Goal: Information Seeking & Learning: Find specific fact

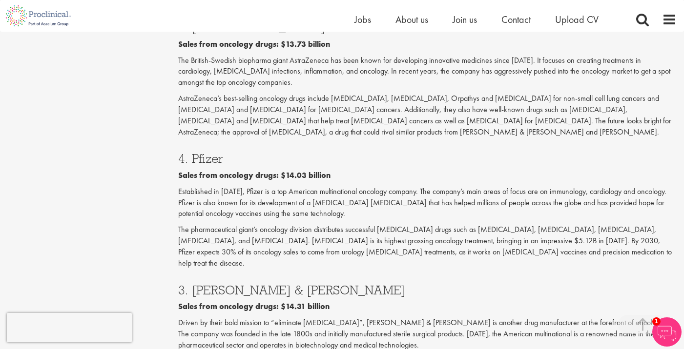
scroll to position [1320, 0]
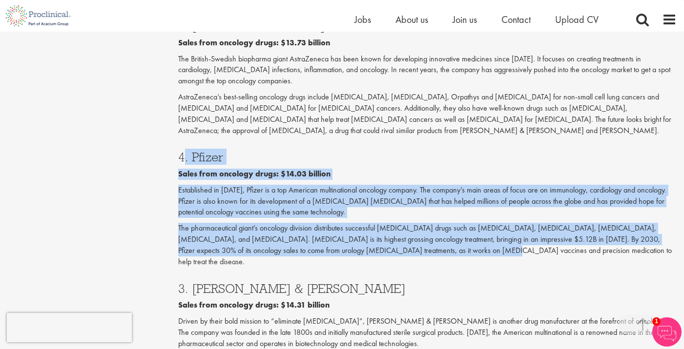
drag, startPoint x: 431, startPoint y: 194, endPoint x: 170, endPoint y: 94, distance: 279.1
copy div "4. Pfizer Sales from oncology drugs: $14.03 billion Established in 1849, Pfizer…"
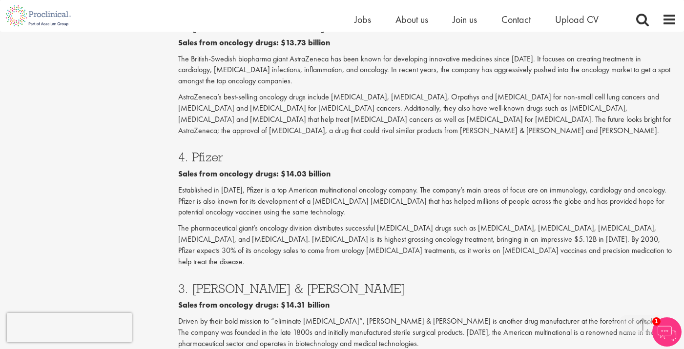
click at [244, 151] on h3 "4. Pfizer" at bounding box center [427, 157] width 498 height 13
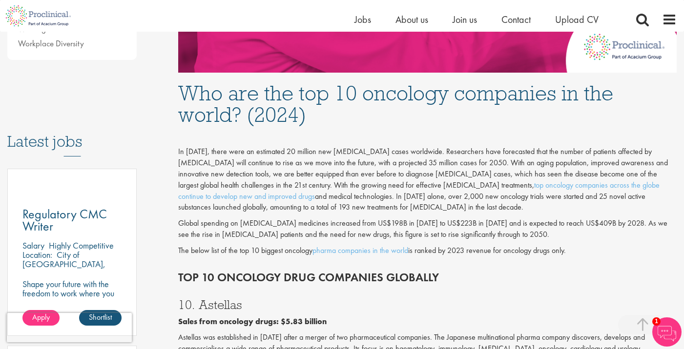
scroll to position [419, 0]
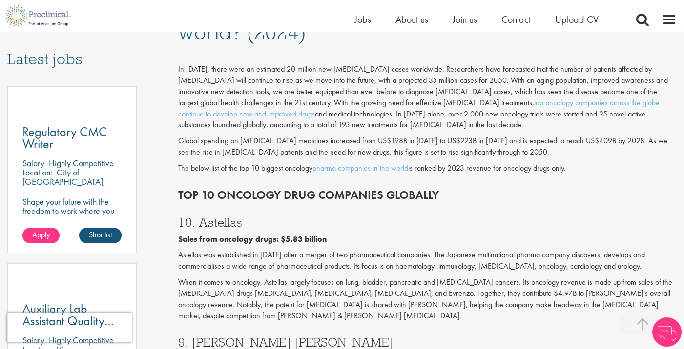
scroll to position [516, 0]
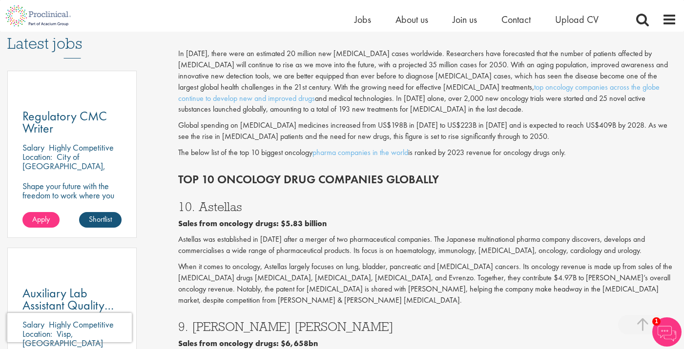
click at [335, 97] on p "In [DATE], there were an estimated 20 million new [MEDICAL_DATA] cases worldwid…" at bounding box center [427, 81] width 498 height 67
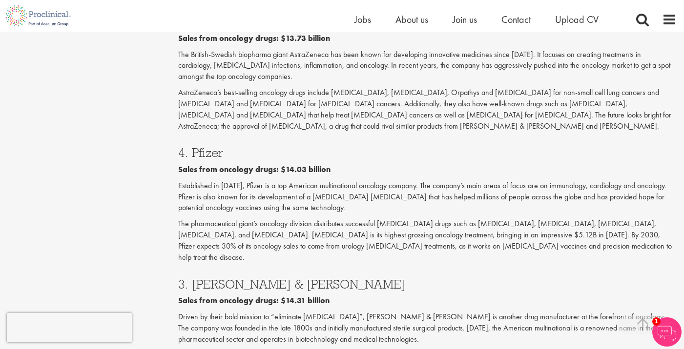
scroll to position [1326, 0]
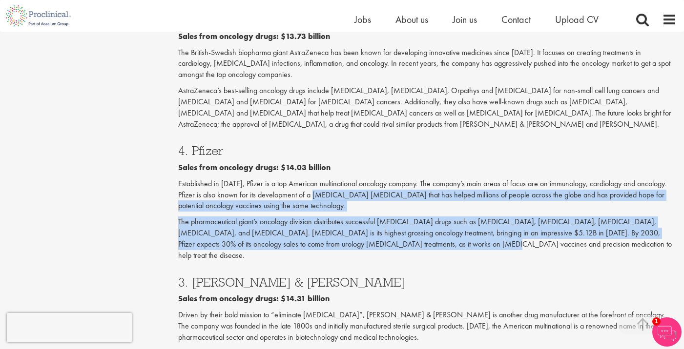
drag, startPoint x: 420, startPoint y: 191, endPoint x: 323, endPoint y: 159, distance: 101.7
click at [323, 148] on div "4. Pfizer Sales from oncology drugs: $14.03 billion Established in [DATE], Pfiz…" at bounding box center [427, 200] width 513 height 131
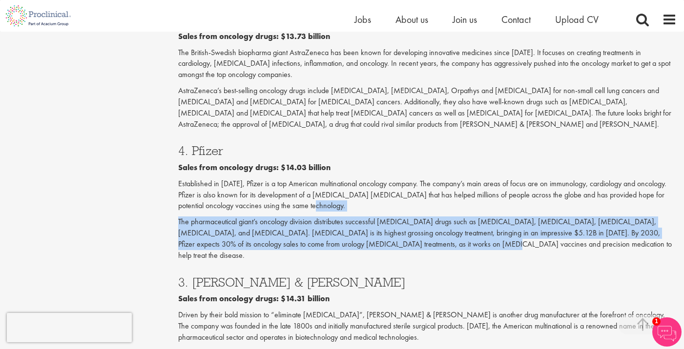
click at [323, 217] on p "The pharmaceutical giant’s oncology division distributes successful [MEDICAL_DA…" at bounding box center [427, 239] width 498 height 44
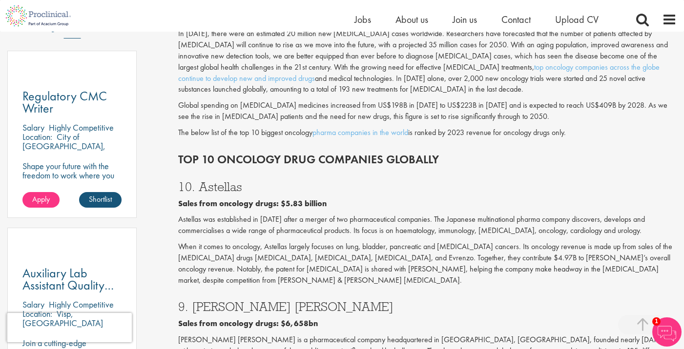
scroll to position [555, 0]
